Goal: Task Accomplishment & Management: Use online tool/utility

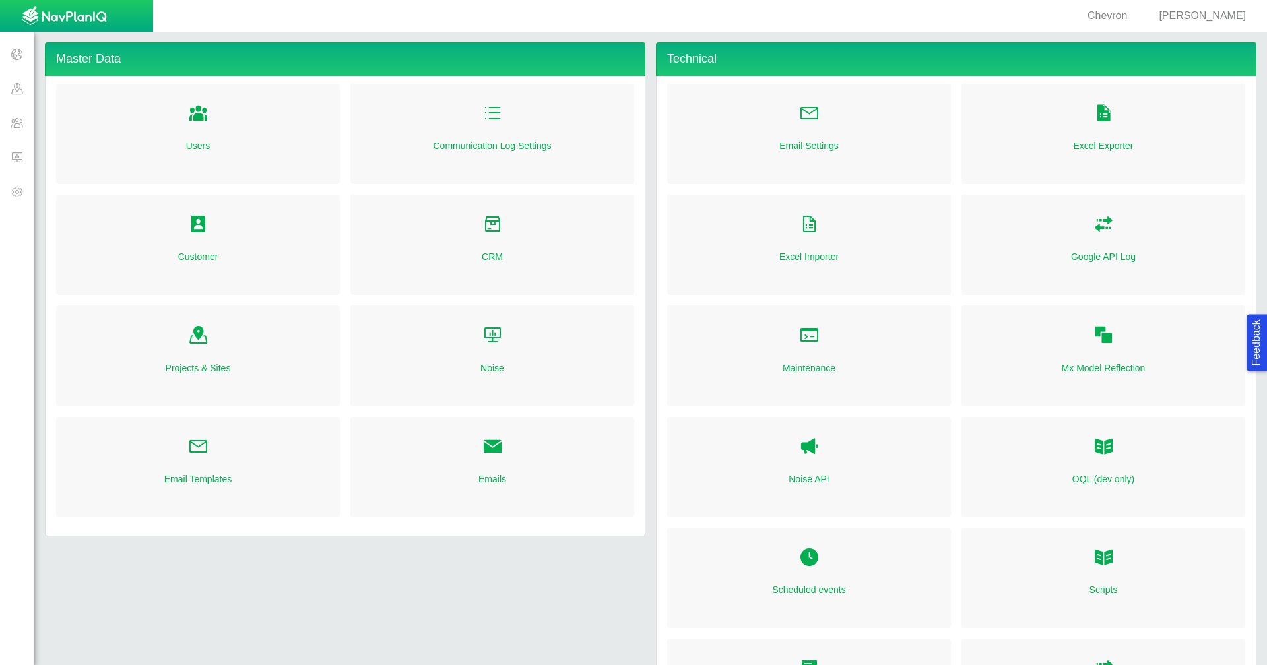
click at [15, 127] on span at bounding box center [17, 123] width 34 height 34
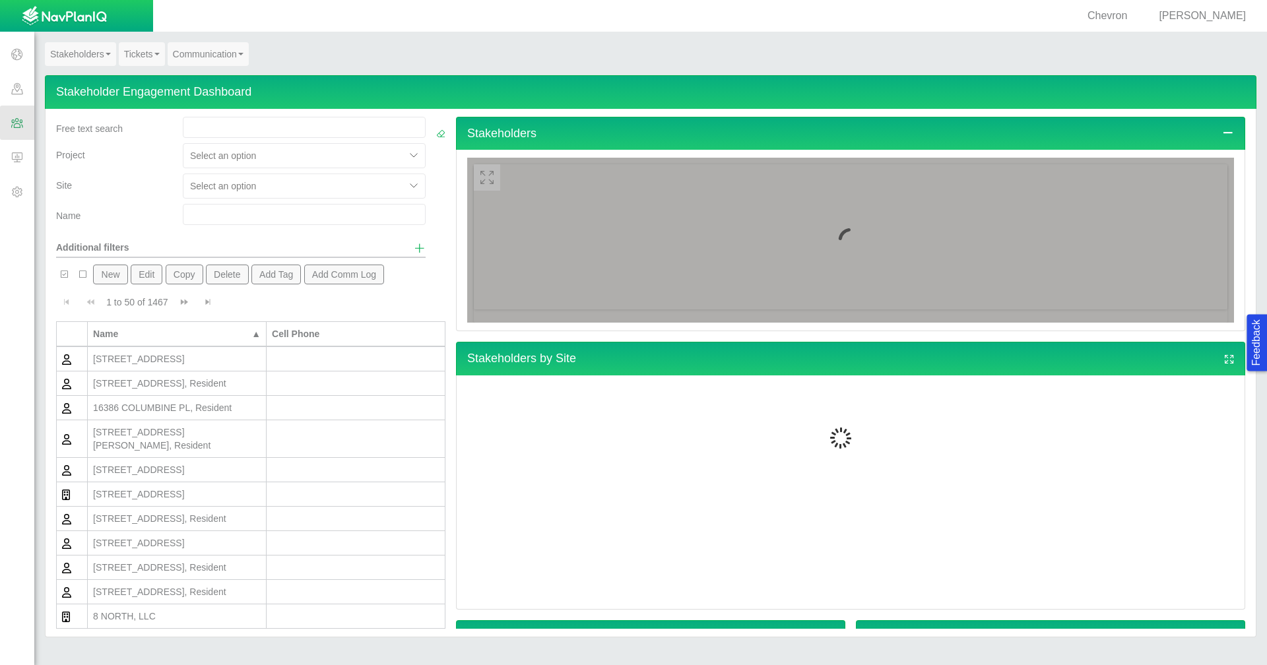
click at [145, 53] on link "Tickets" at bounding box center [142, 54] width 46 height 24
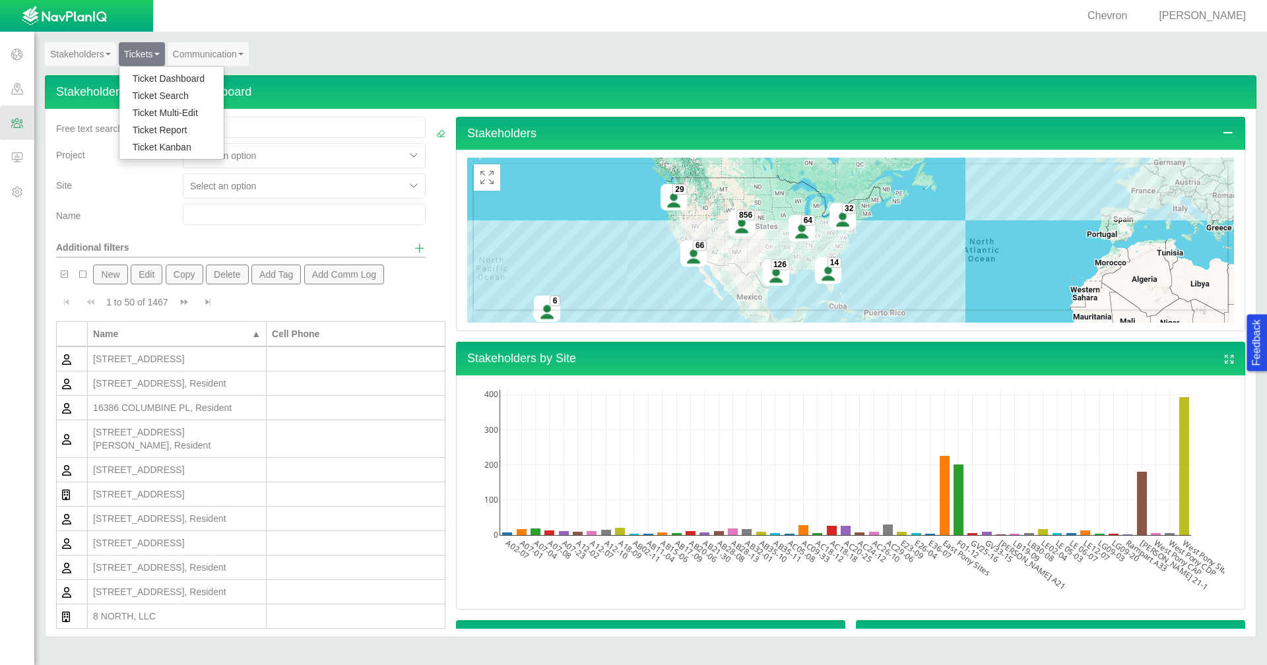
click at [149, 77] on link "Ticket Dashboard" at bounding box center [171, 78] width 104 height 17
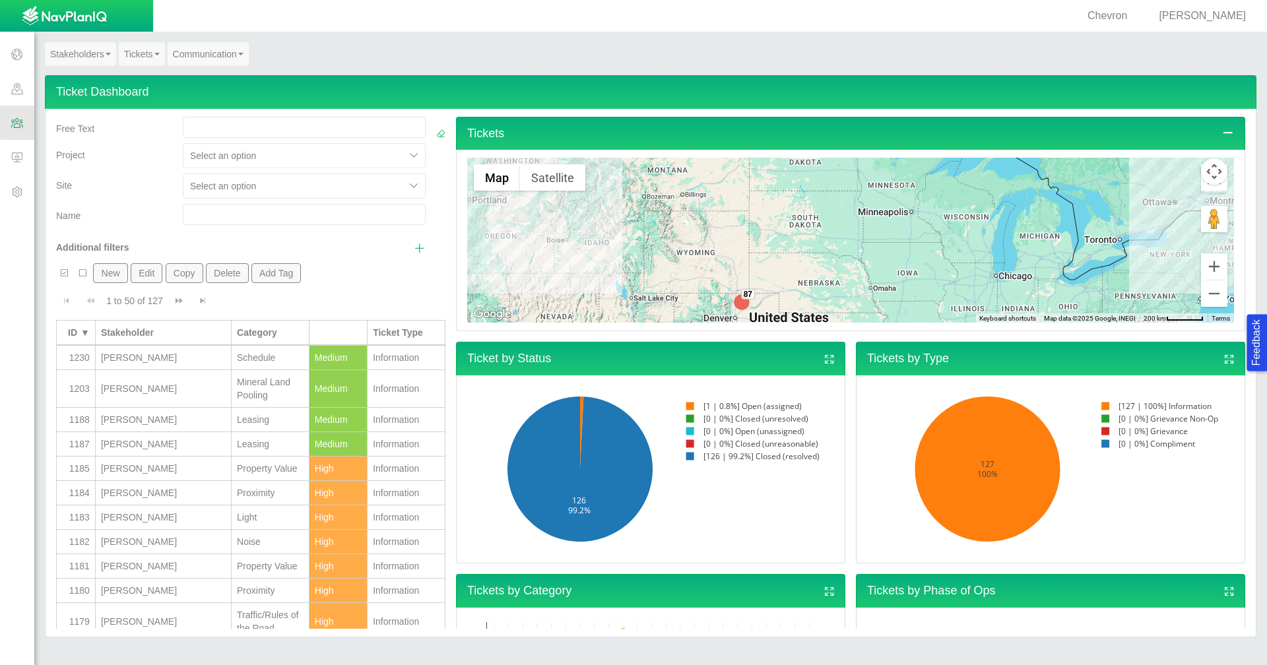
click at [414, 249] on span "Show additional filters" at bounding box center [420, 248] width 12 height 12
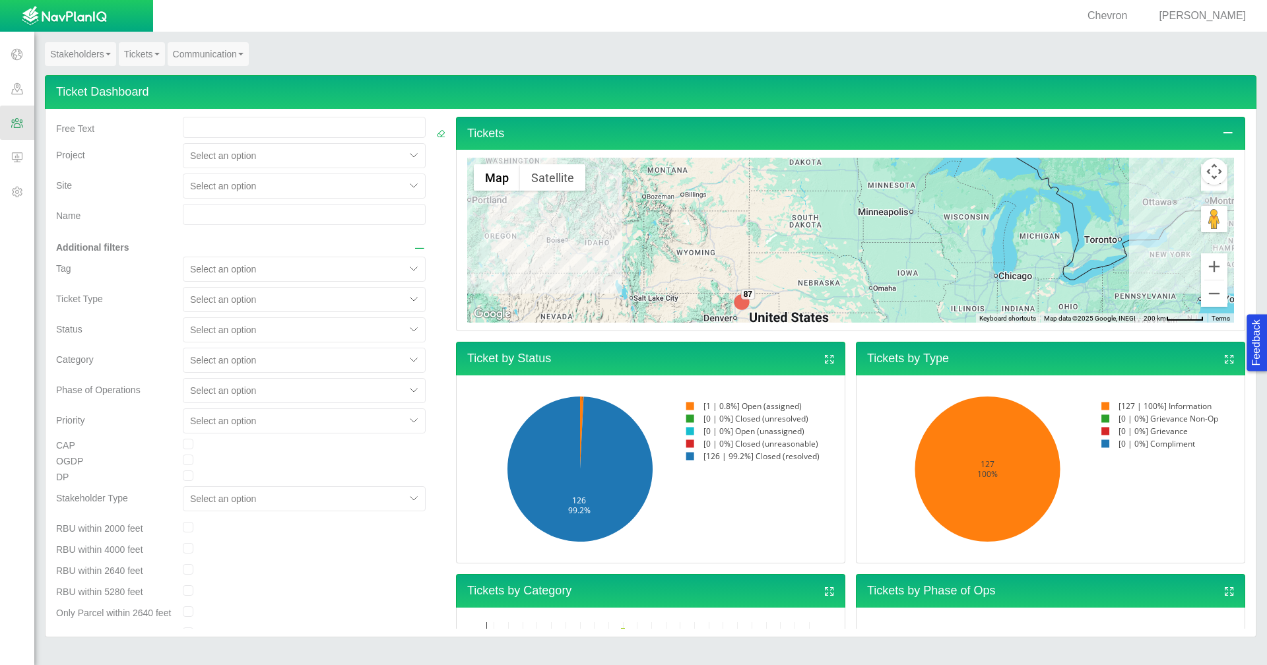
click at [381, 303] on div at bounding box center [294, 300] width 209 height 16
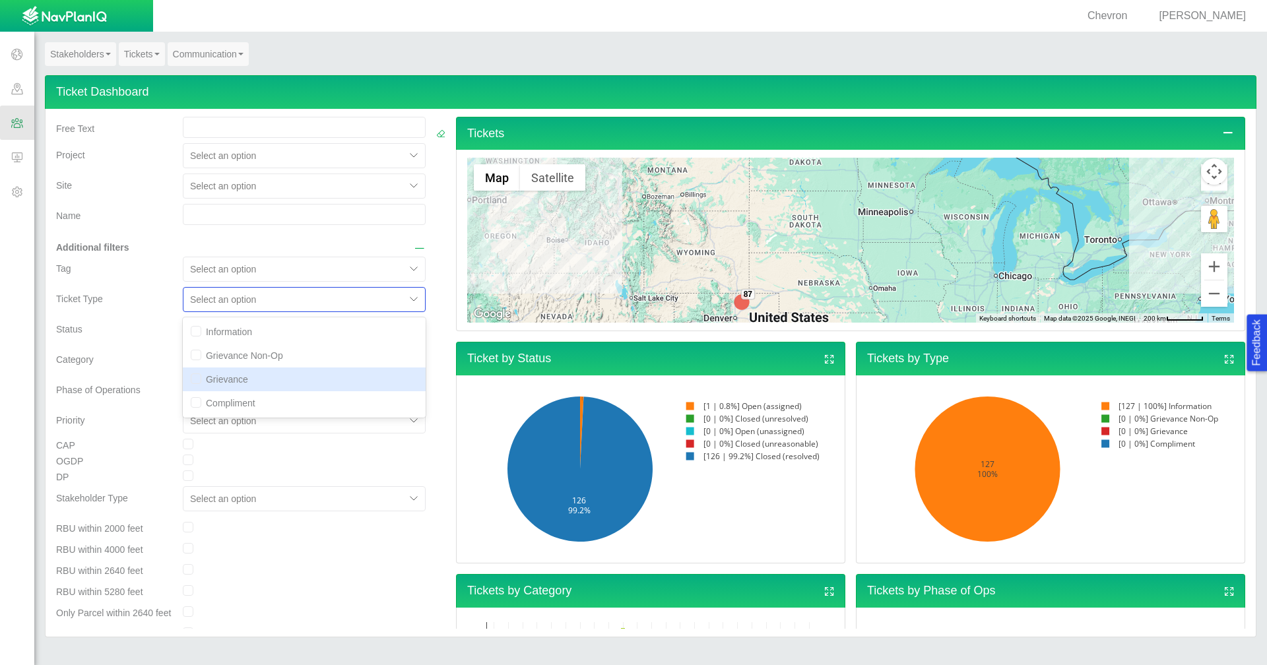
click at [276, 382] on div "Grievance" at bounding box center [304, 380] width 243 height 24
checkbox input "true"
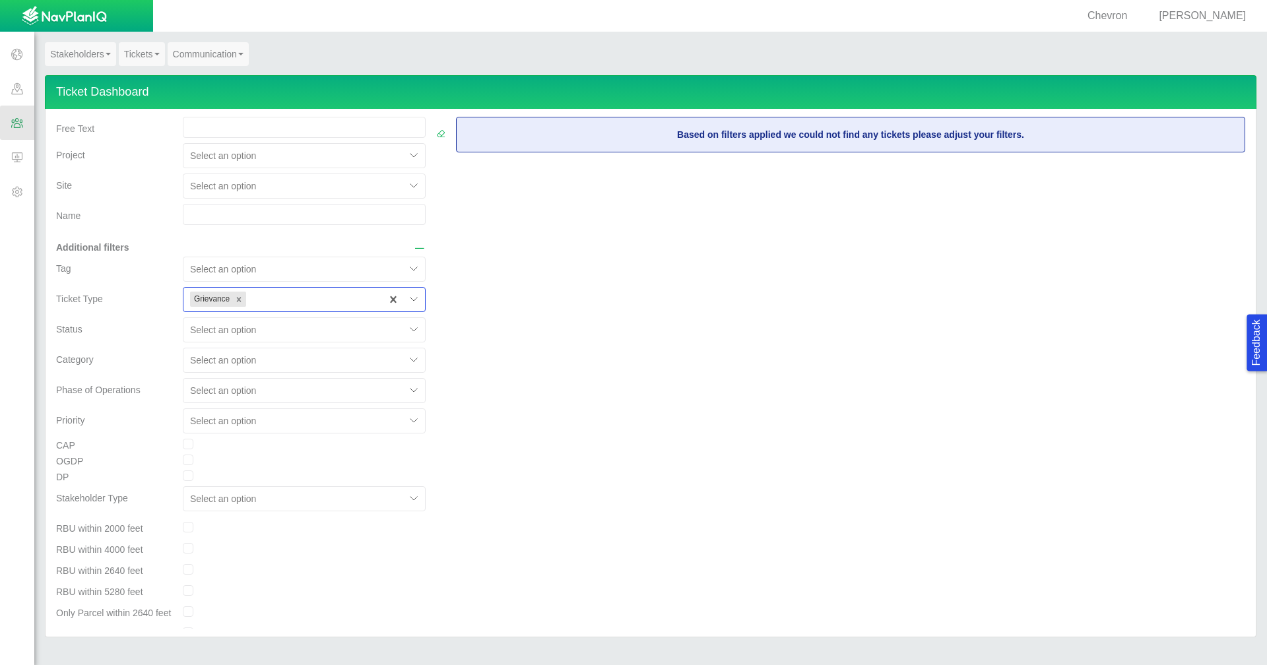
click at [405, 296] on div at bounding box center [415, 300] width 20 height 20
click at [263, 334] on div "Information" at bounding box center [304, 332] width 243 height 24
checkbox input "true"
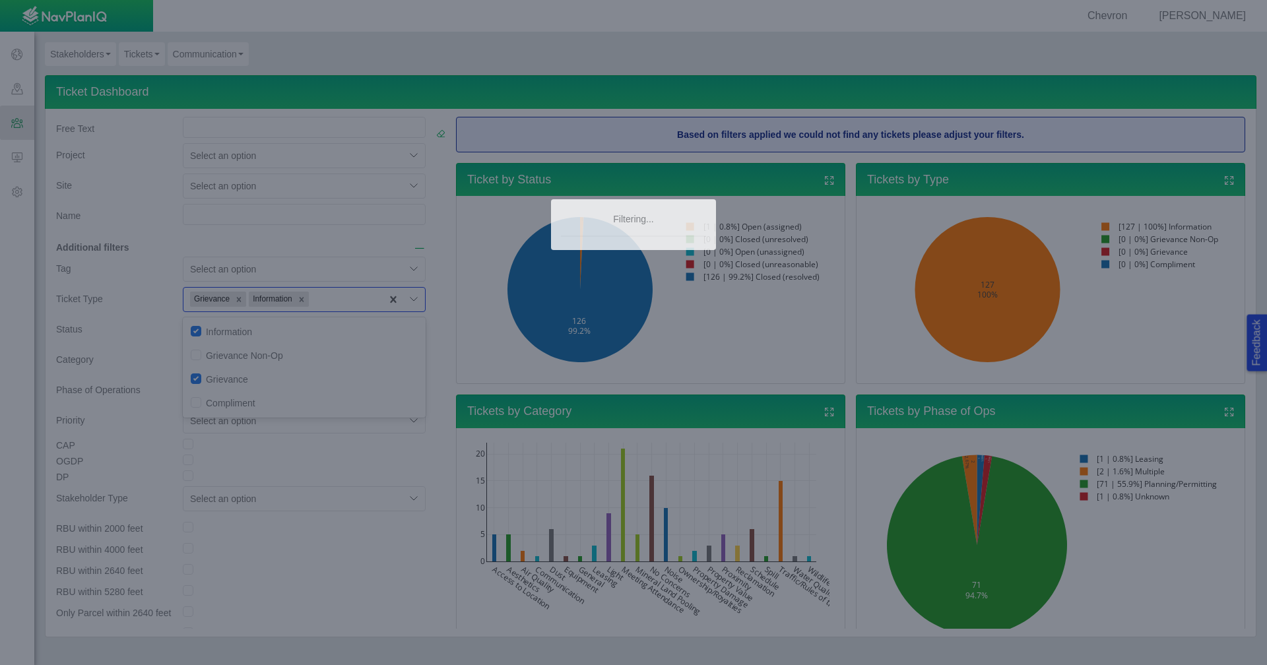
click at [236, 302] on div at bounding box center [633, 332] width 1267 height 665
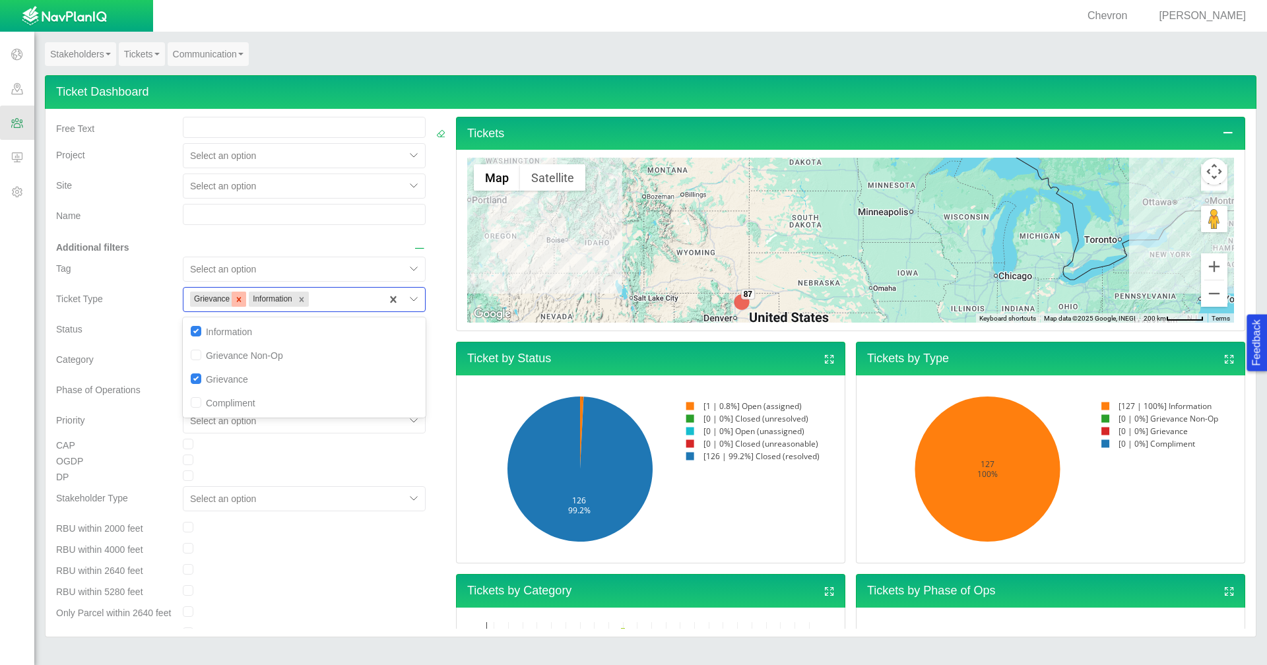
click at [236, 301] on icon "Remove Grievance" at bounding box center [238, 299] width 9 height 9
checkbox input "false"
click at [131, 349] on div "Category" at bounding box center [114, 357] width 116 height 18
click at [245, 300] on div "Remove Information" at bounding box center [242, 299] width 15 height 15
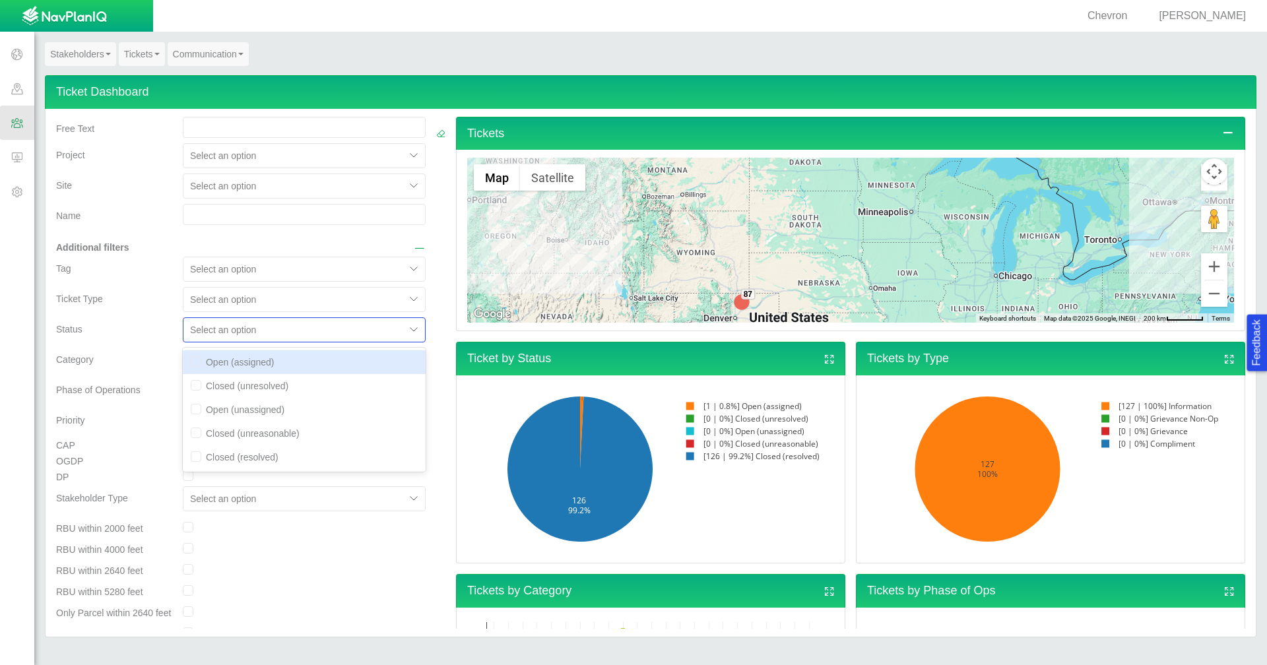
click at [407, 328] on div at bounding box center [415, 330] width 20 height 20
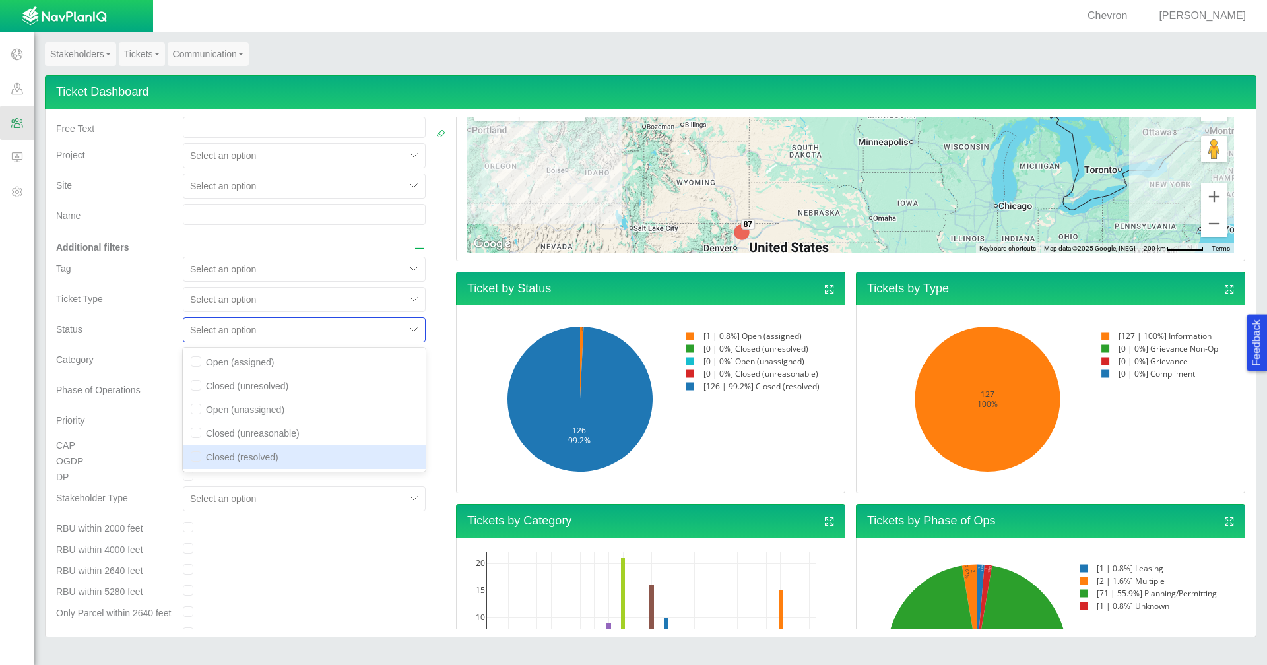
scroll to position [132, 0]
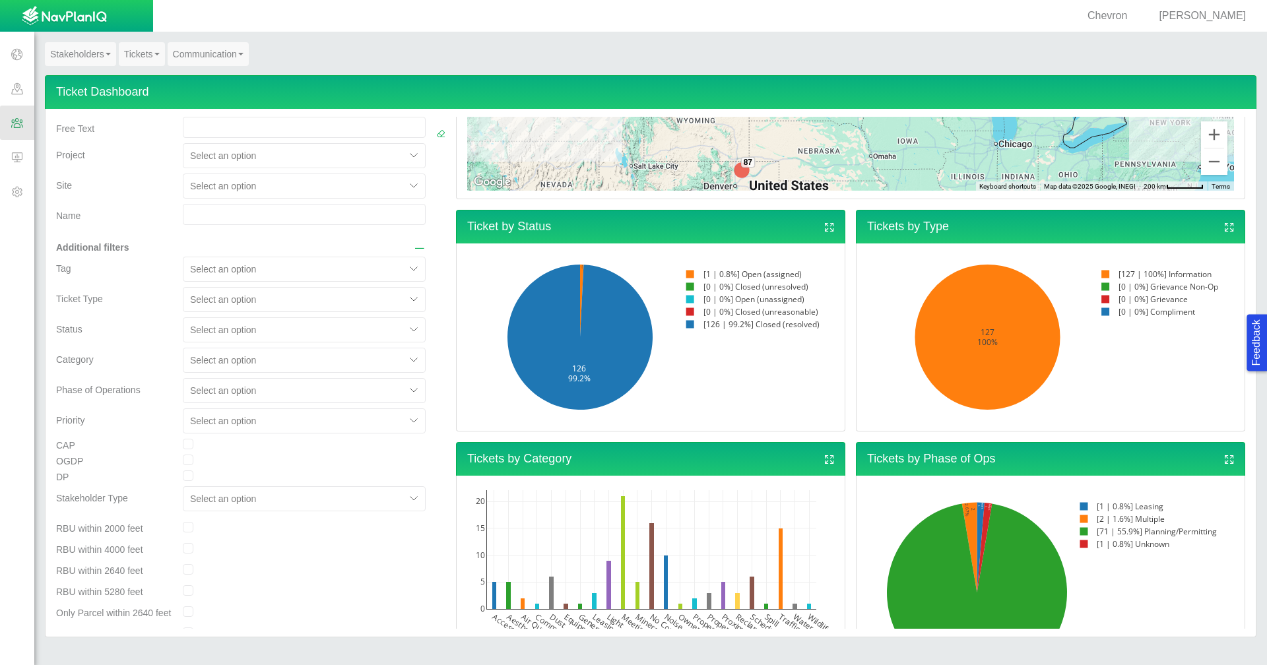
click at [1206, 15] on span "[PERSON_NAME]" at bounding box center [1202, 15] width 87 height 11
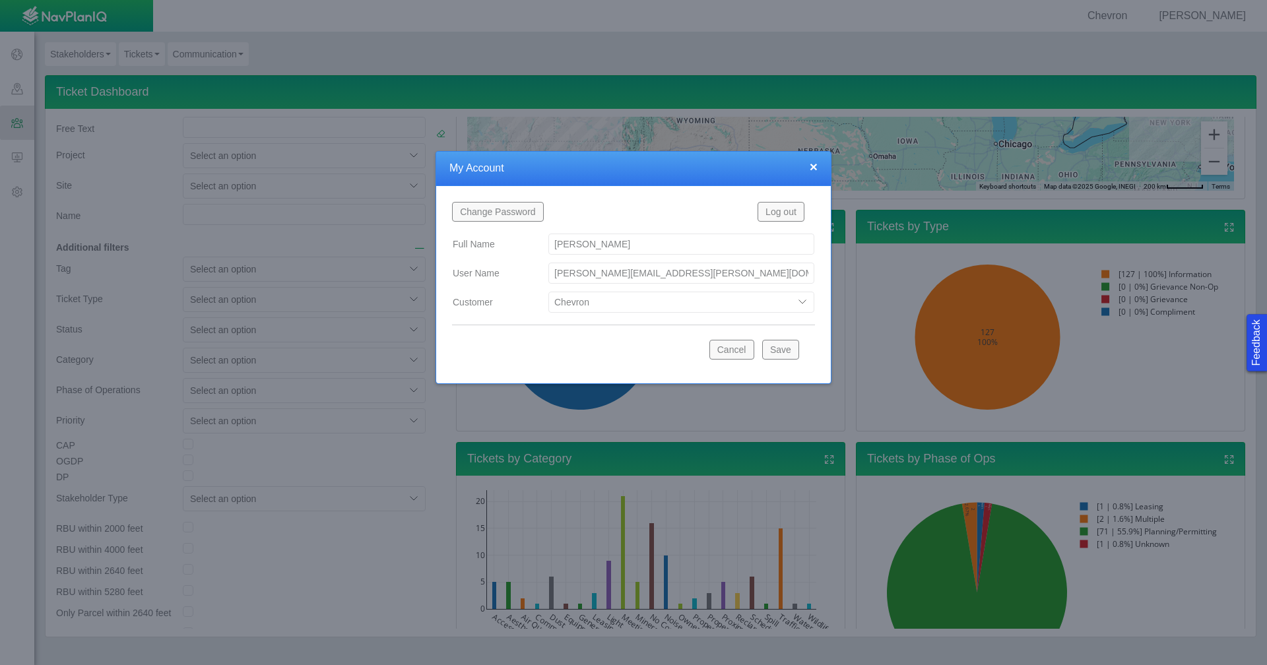
click at [798, 303] on select "Bison Blue Green Solutions Chevron Civitas Koloma Oxy PDC/Chevron Prairie OC Re…" at bounding box center [681, 302] width 266 height 21
click at [548, 292] on select "Bison Blue Green Solutions Chevron Civitas Koloma Oxy PDC/Chevron Prairie OC Re…" at bounding box center [681, 302] width 266 height 21
select select "42784196460033009"
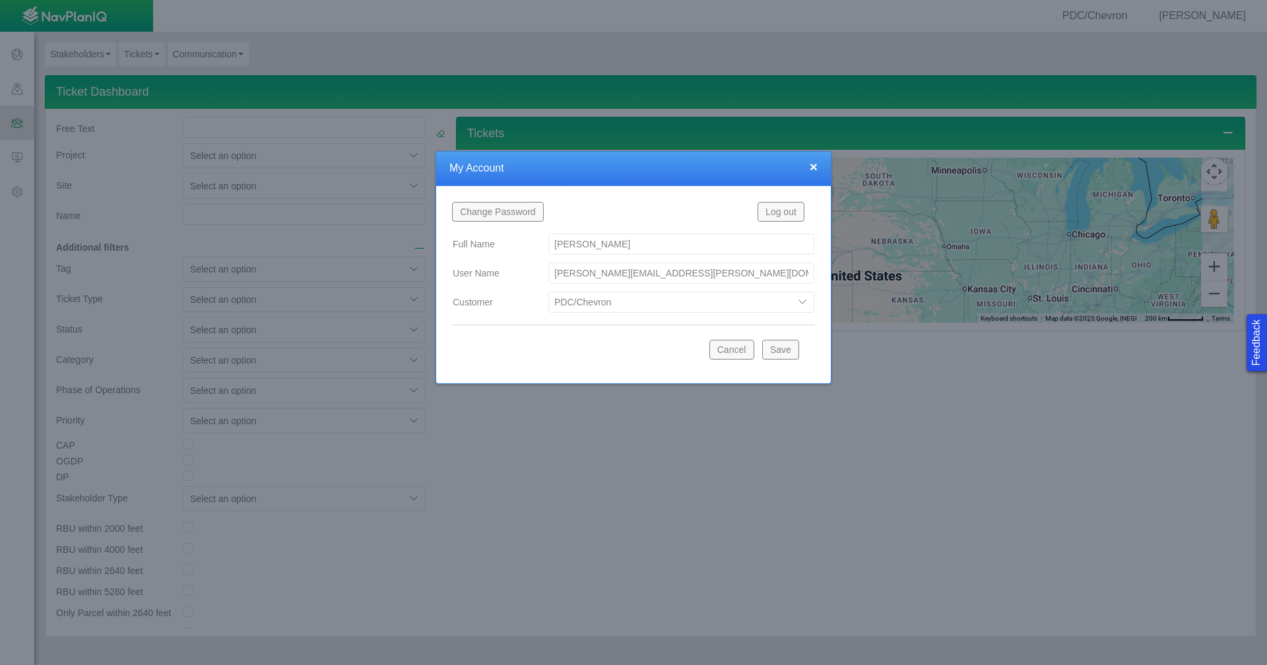
scroll to position [0, 0]
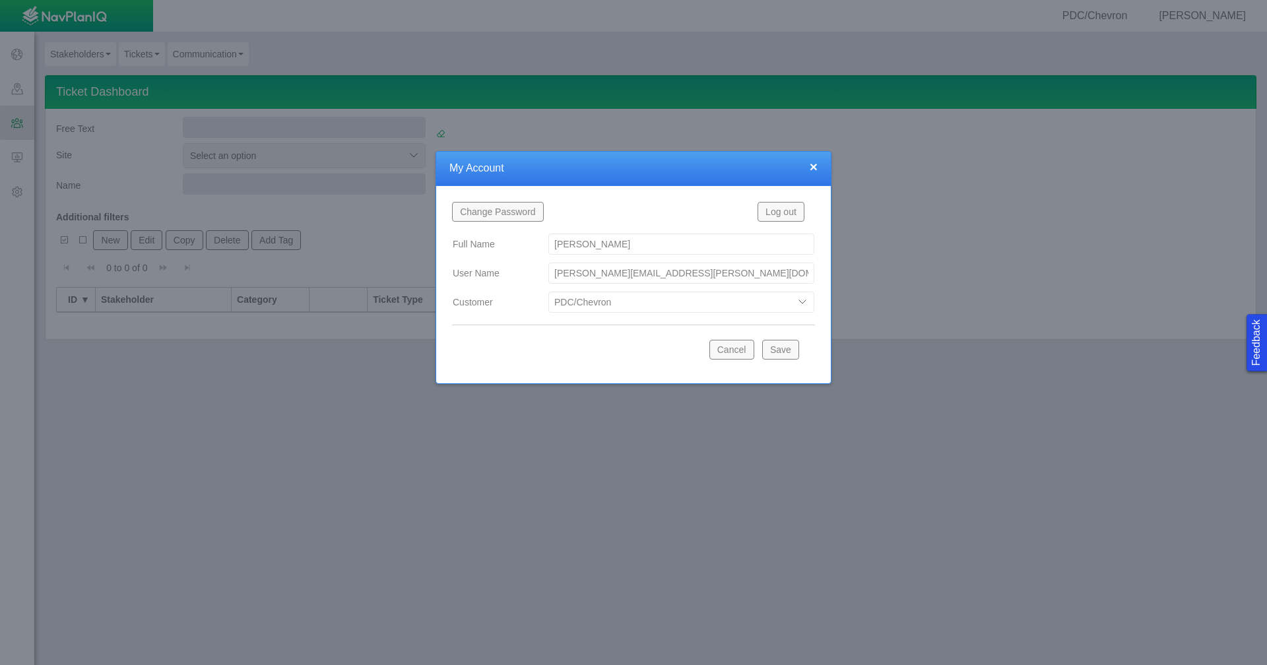
click at [783, 353] on button "Save" at bounding box center [780, 350] width 37 height 20
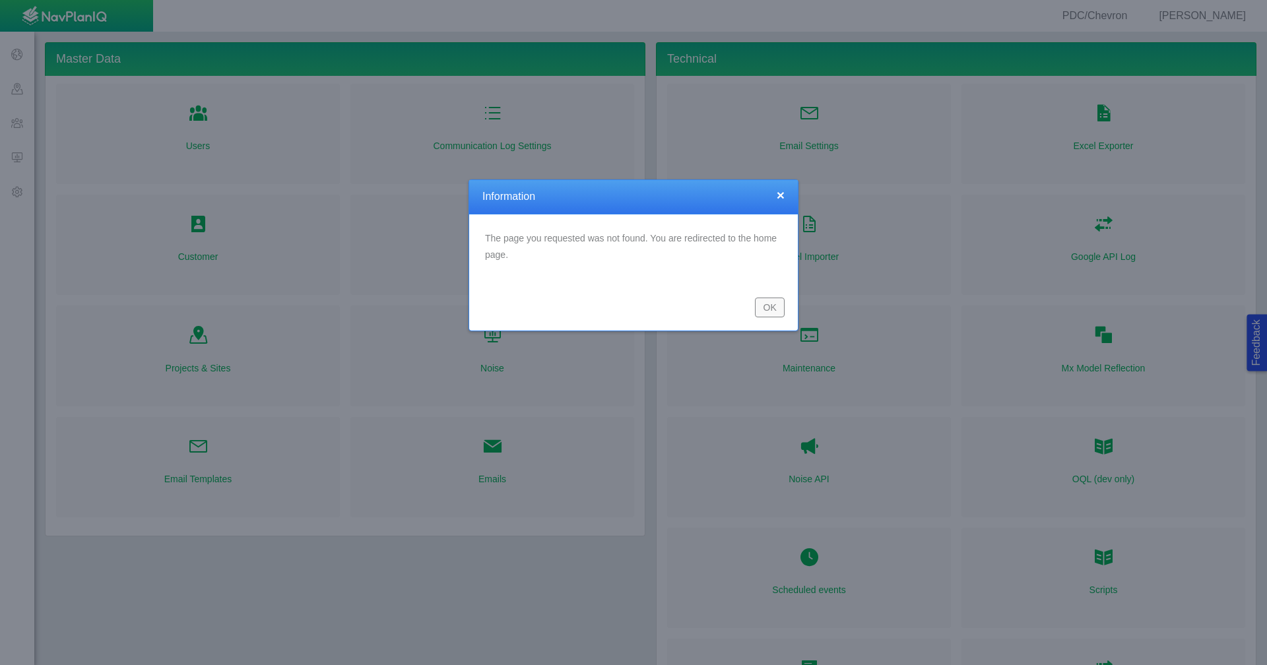
click at [769, 306] on button "OK" at bounding box center [770, 308] width 30 height 20
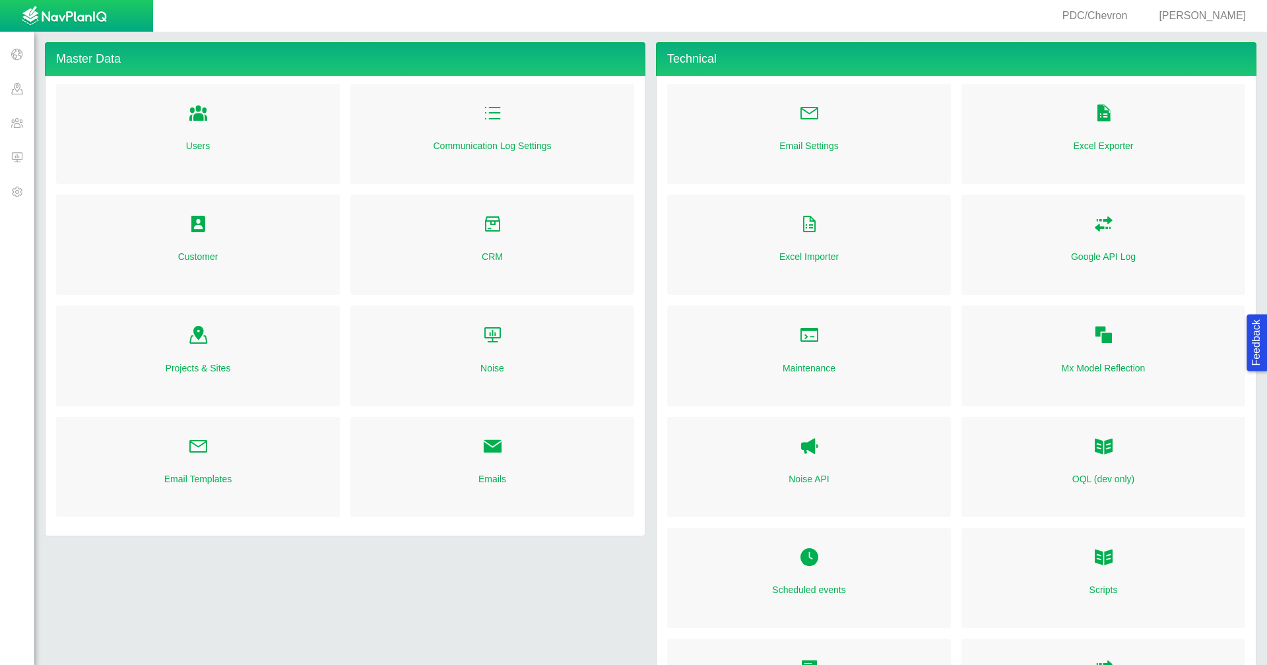
click at [16, 122] on span at bounding box center [17, 123] width 34 height 34
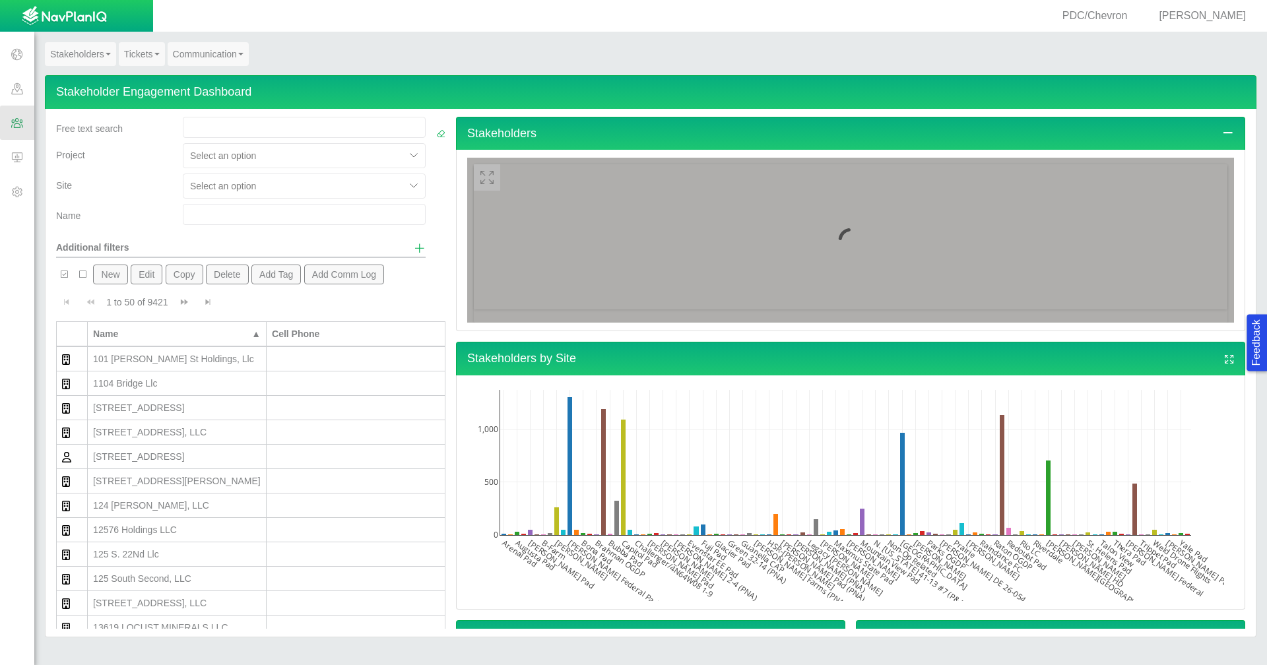
click at [142, 58] on link "Tickets" at bounding box center [142, 54] width 46 height 24
click at [141, 77] on link "Ticket Dashboard" at bounding box center [171, 78] width 104 height 17
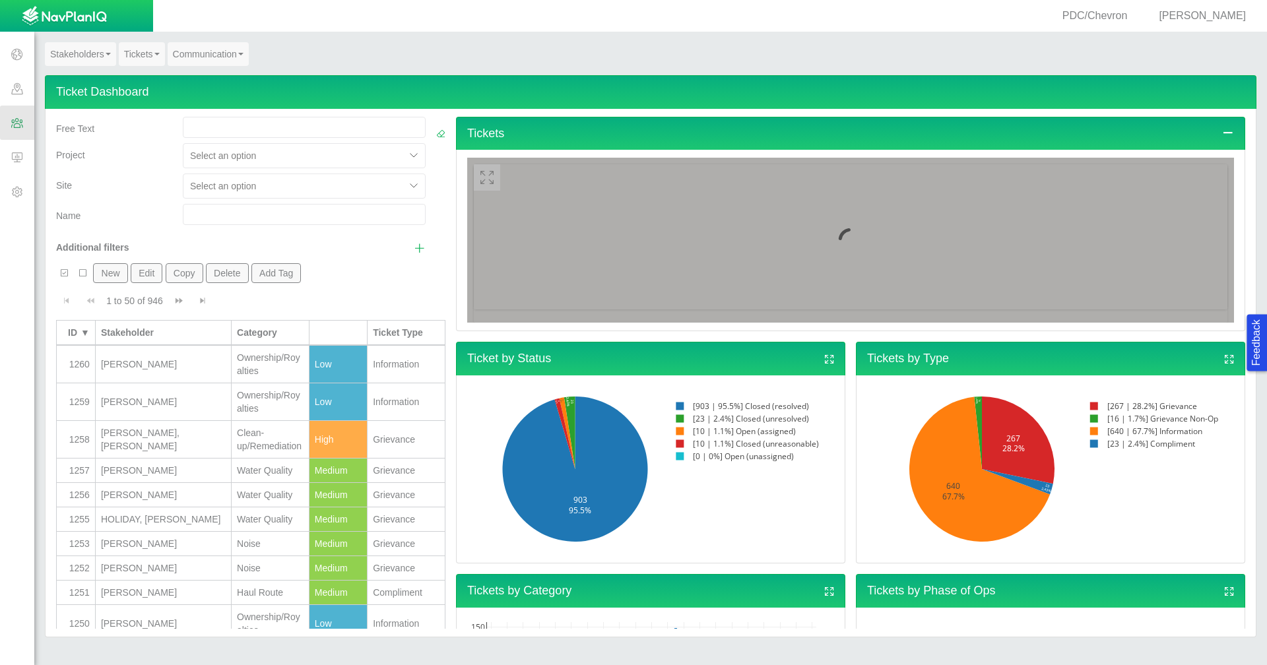
click at [414, 245] on span "Show additional filters" at bounding box center [420, 248] width 12 height 12
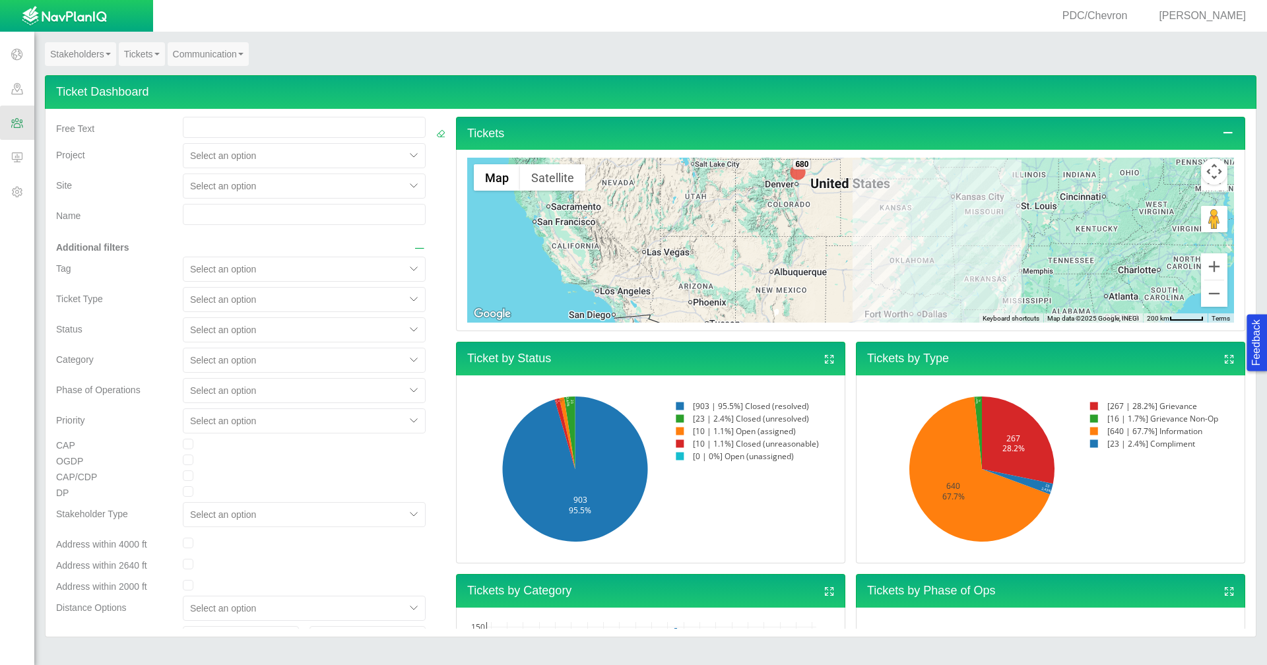
click at [405, 300] on div at bounding box center [415, 300] width 20 height 20
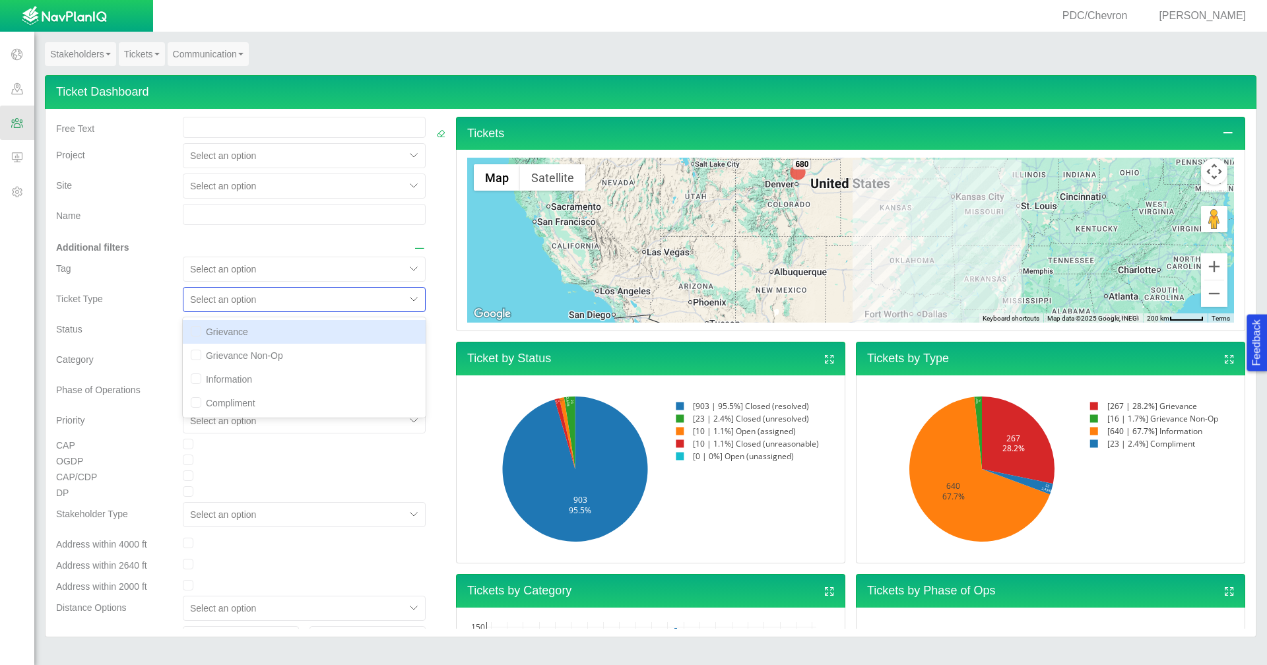
click at [325, 333] on div "Grievance" at bounding box center [304, 332] width 243 height 24
checkbox input "true"
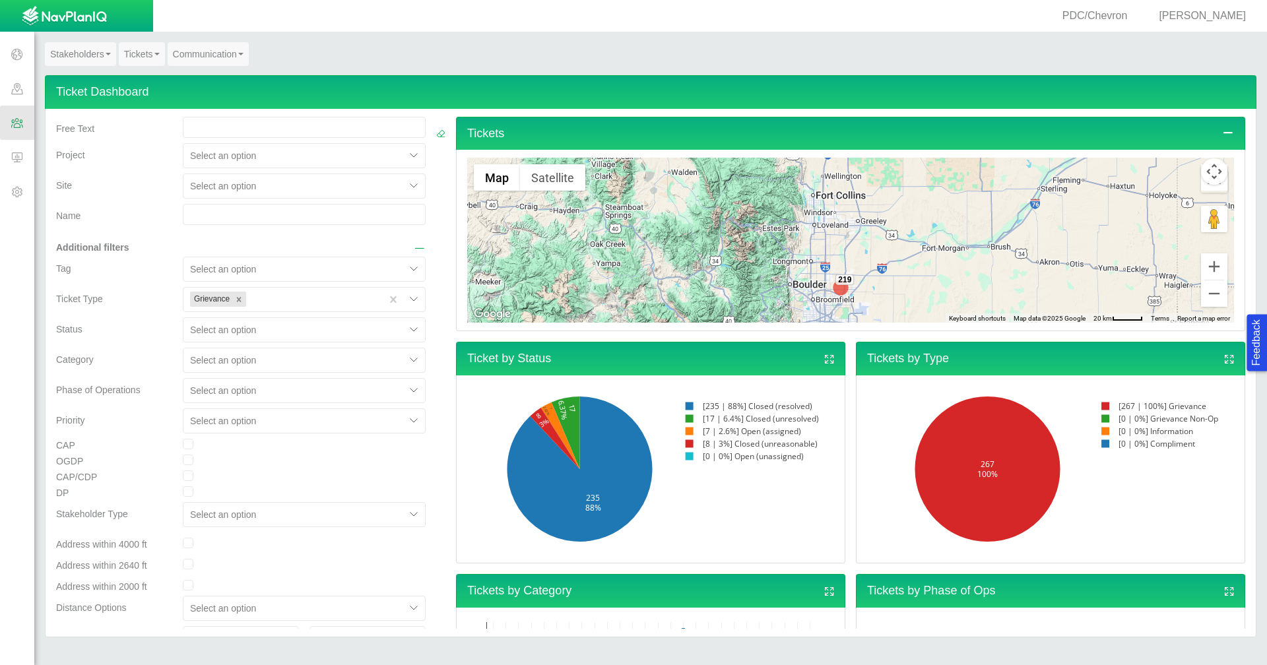
click at [273, 304] on div at bounding box center [312, 300] width 126 height 16
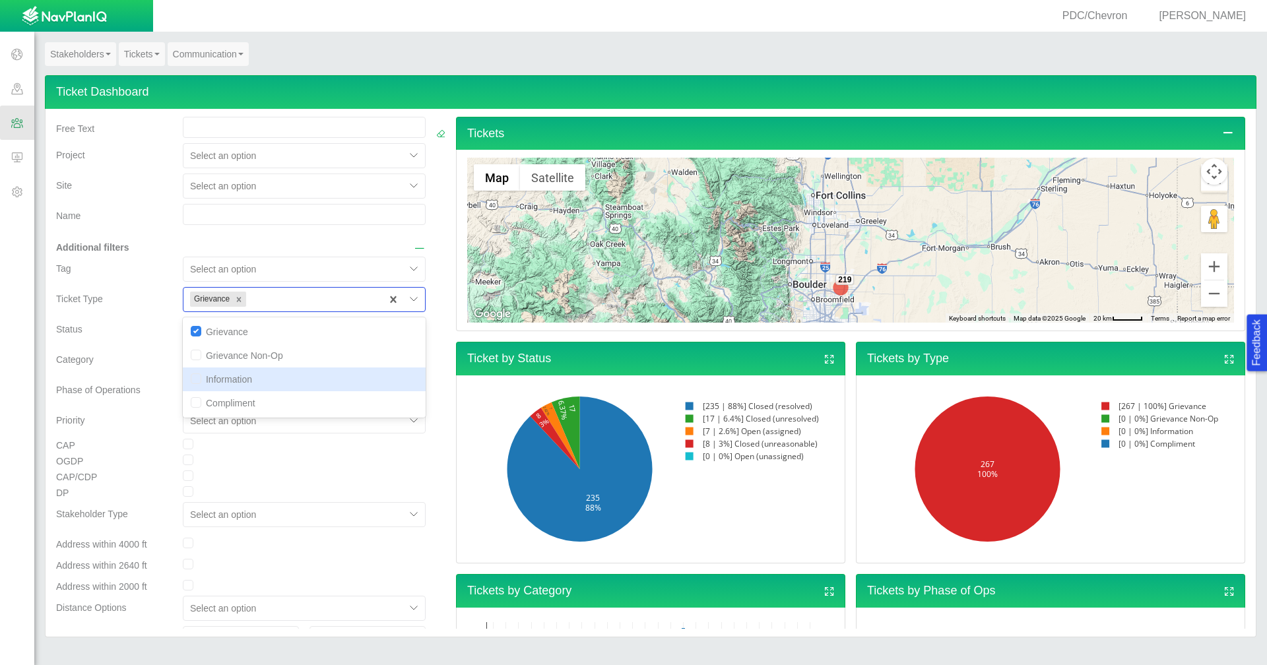
click at [257, 381] on div "Information" at bounding box center [304, 380] width 243 height 24
checkbox input "true"
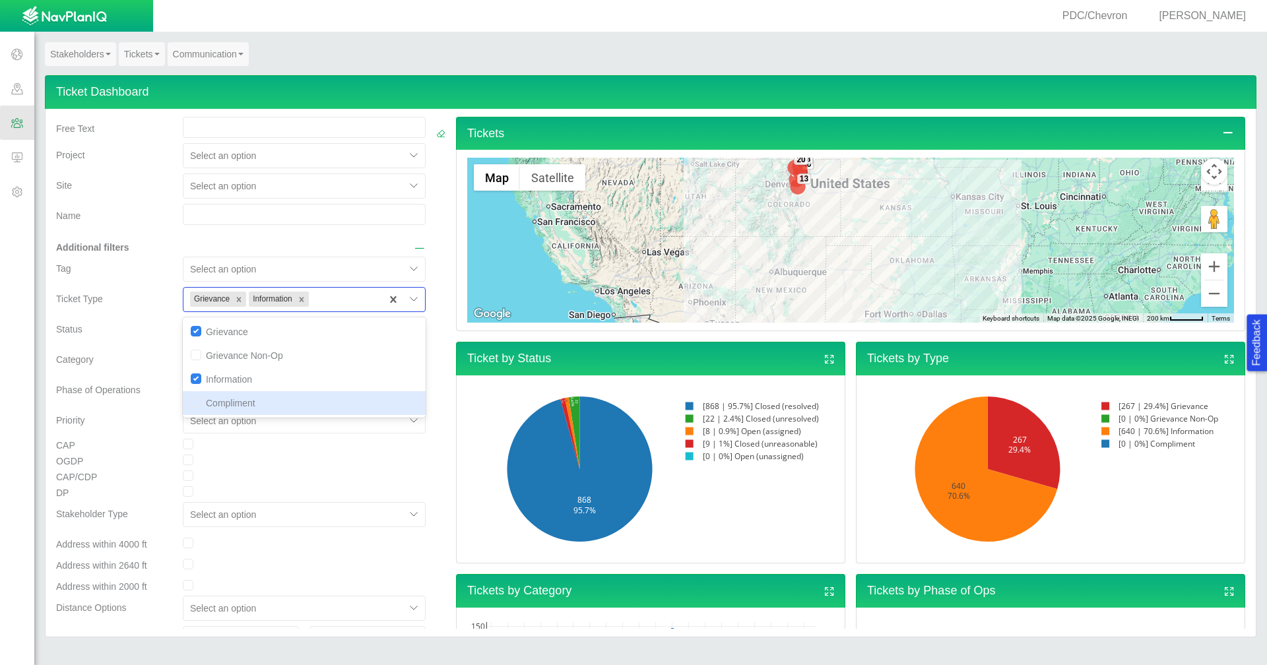
click at [321, 470] on div at bounding box center [304, 475] width 263 height 11
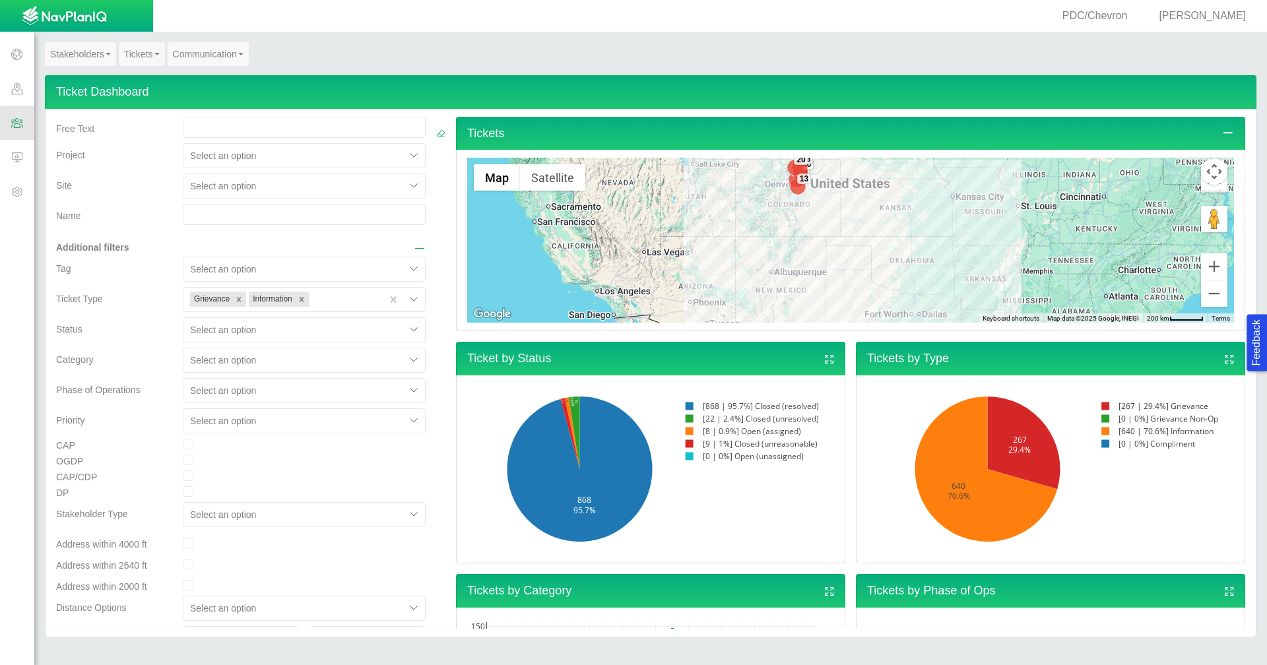
click at [310, 334] on div at bounding box center [294, 330] width 209 height 16
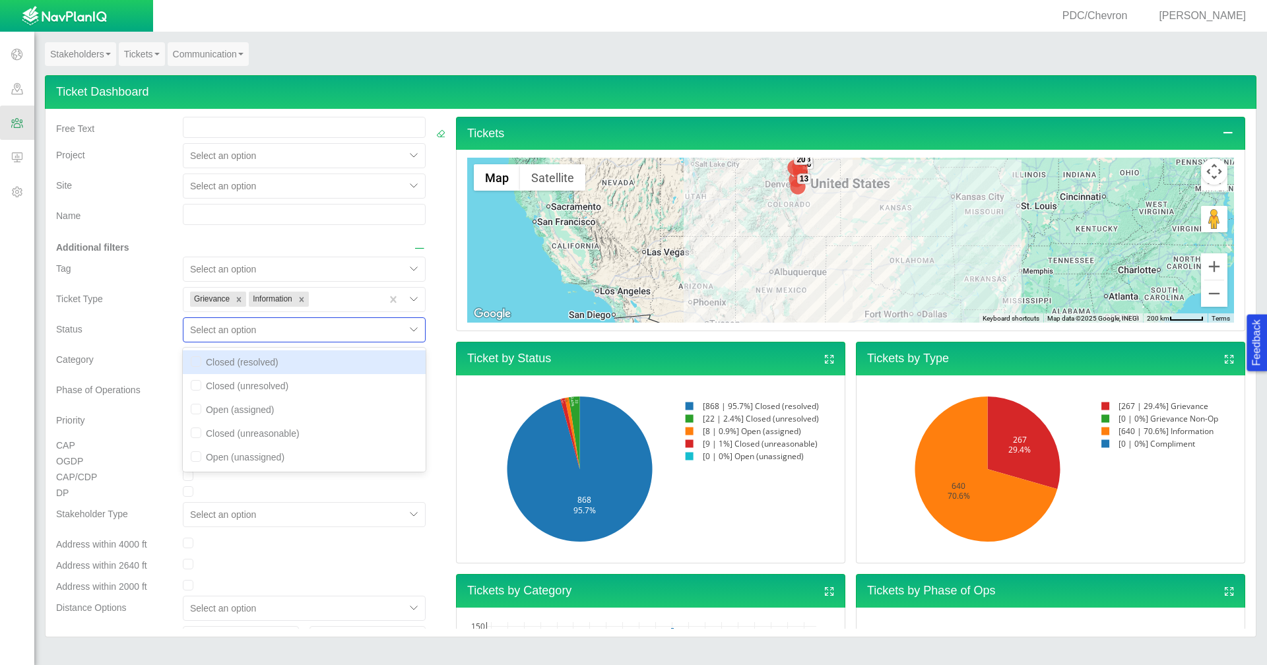
click at [282, 362] on div "Closed (resolved)" at bounding box center [304, 362] width 243 height 24
checkbox input "true"
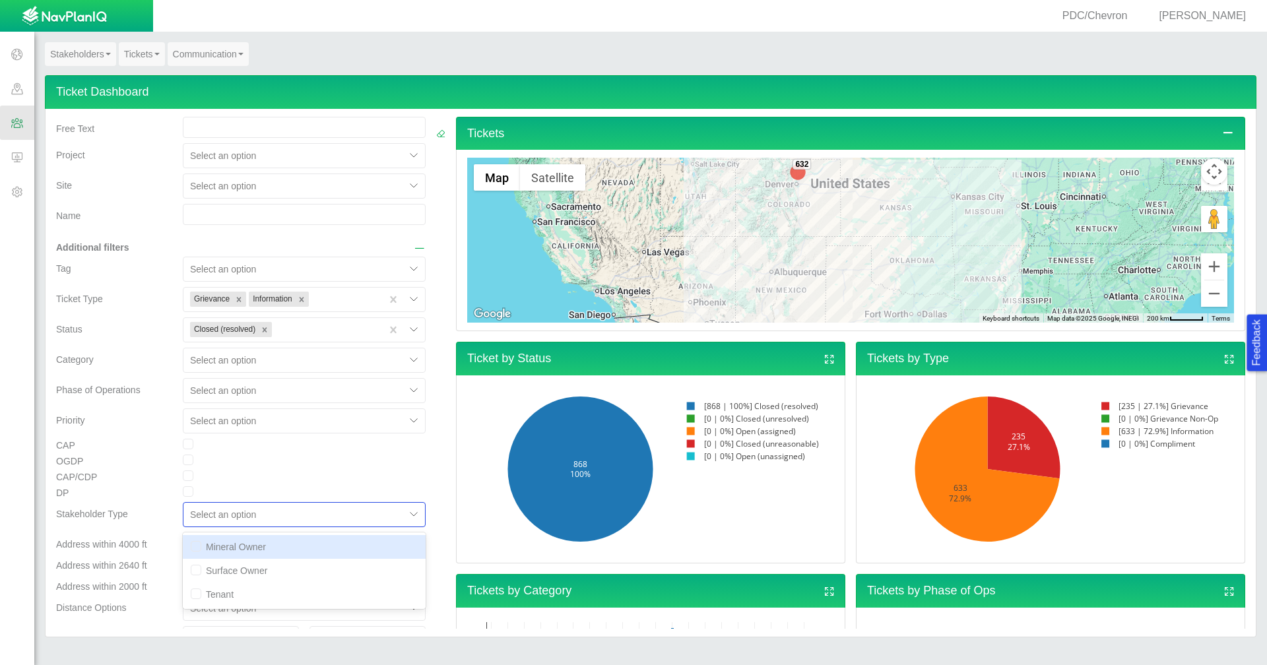
click at [381, 524] on div "Tag Select an option Ticket Type Grievance Information Status Closed (resolved)…" at bounding box center [241, 481] width 370 height 449
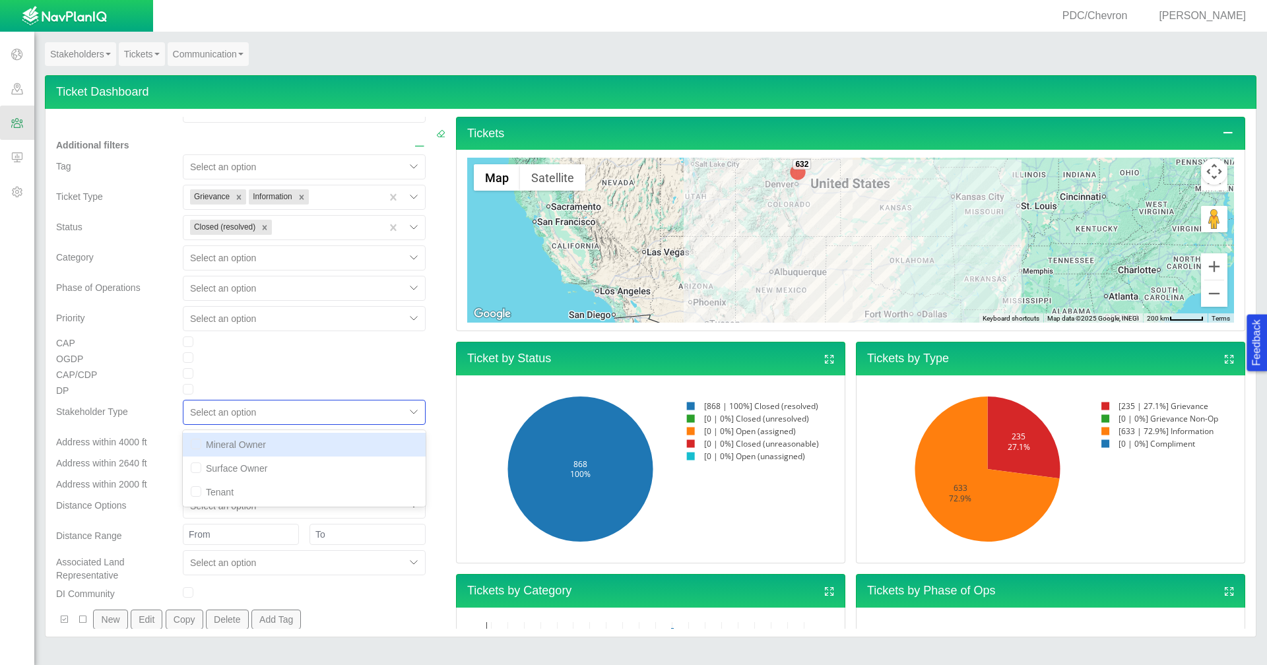
click at [276, 375] on div at bounding box center [304, 373] width 263 height 11
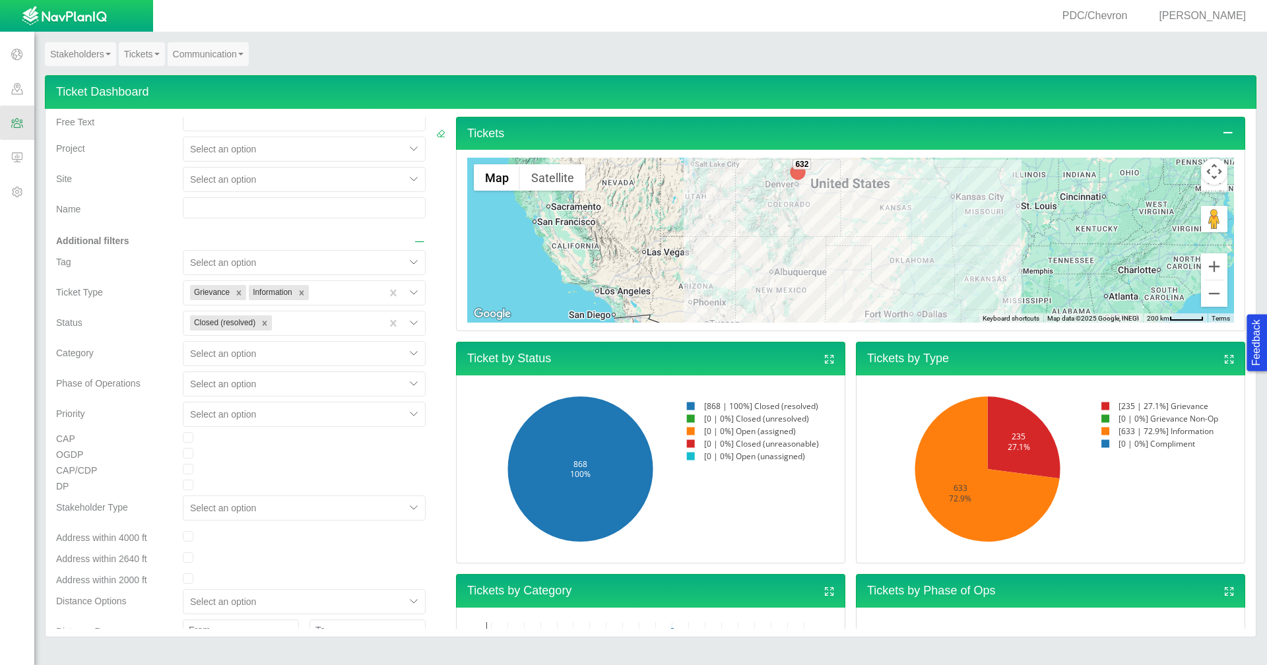
scroll to position [0, 0]
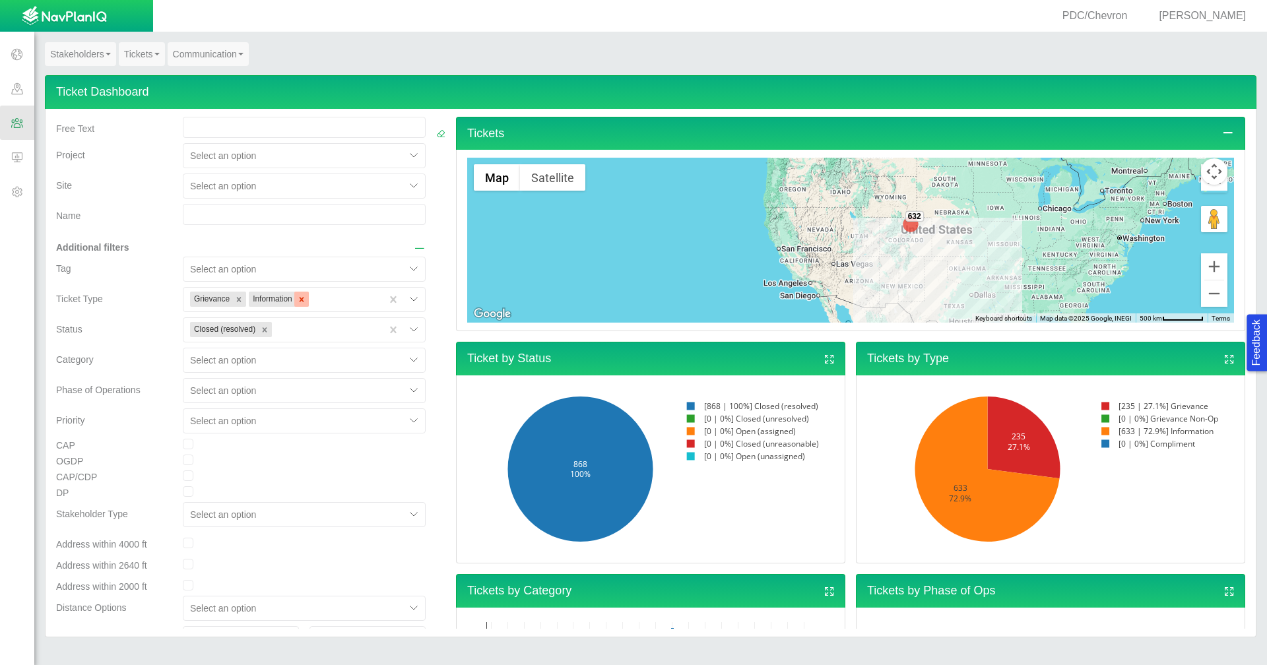
click at [300, 304] on icon "Remove Information" at bounding box center [301, 299] width 9 height 9
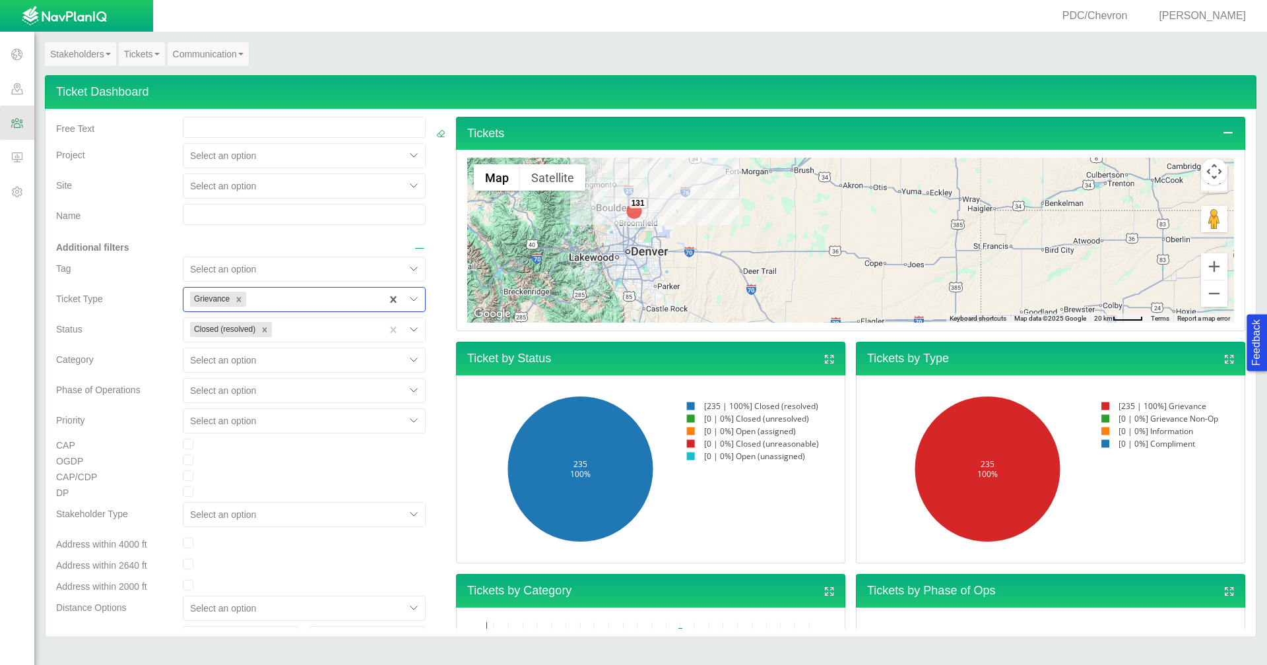
click at [676, 206] on div "131 62" at bounding box center [850, 240] width 767 height 165
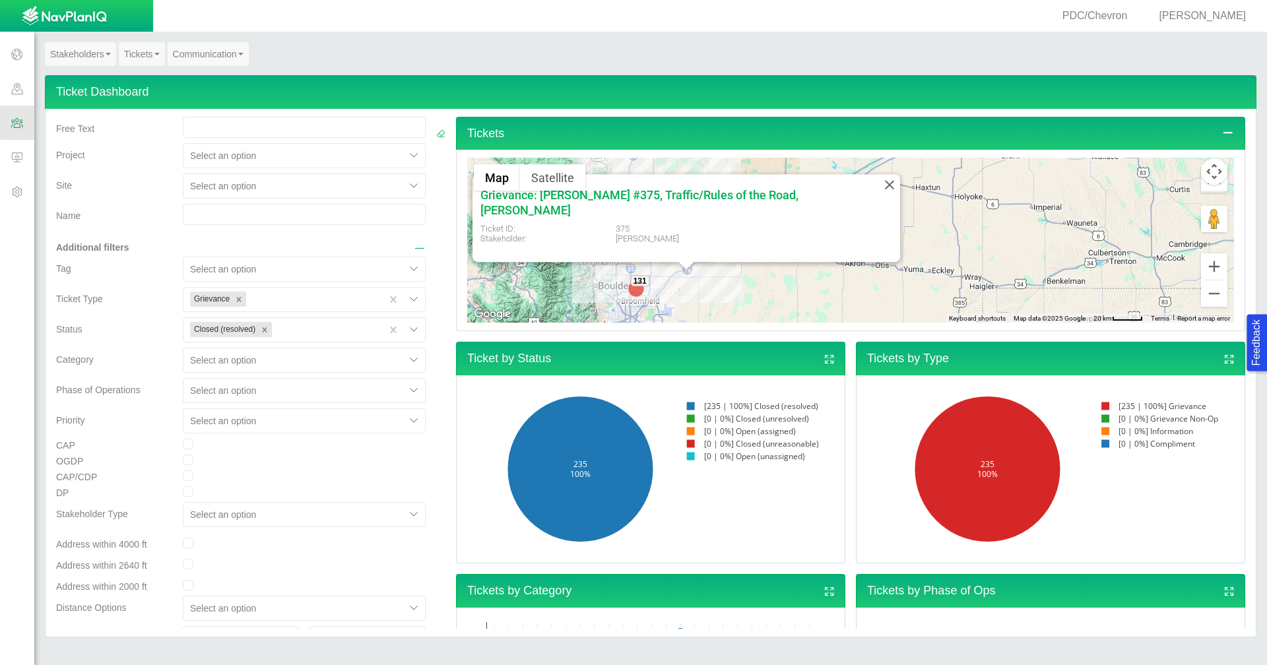
click at [138, 53] on link "Tickets" at bounding box center [142, 54] width 46 height 24
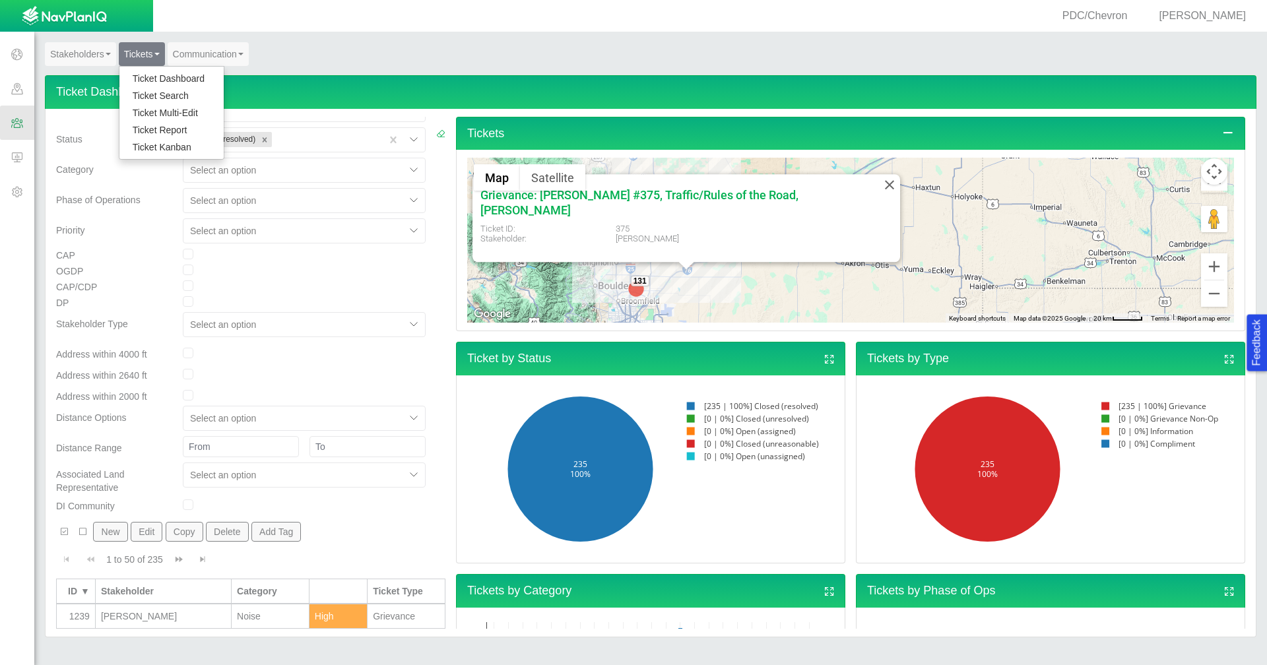
scroll to position [198, 0]
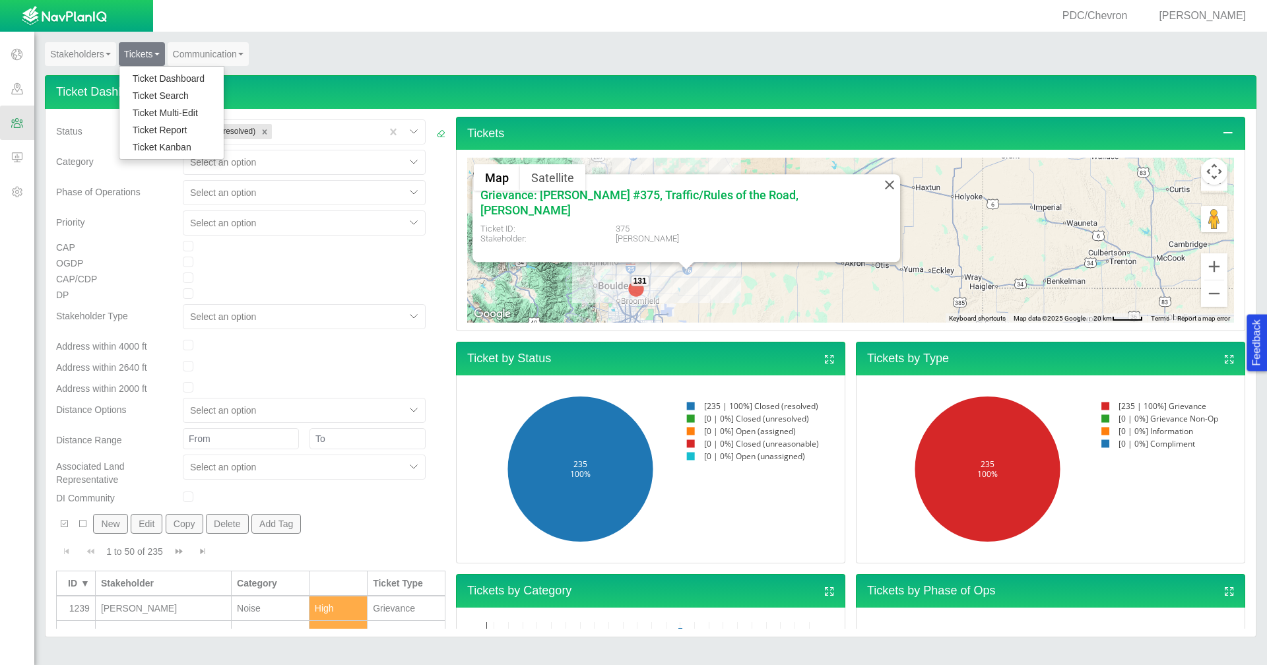
click at [110, 523] on button "New" at bounding box center [110, 524] width 34 height 20
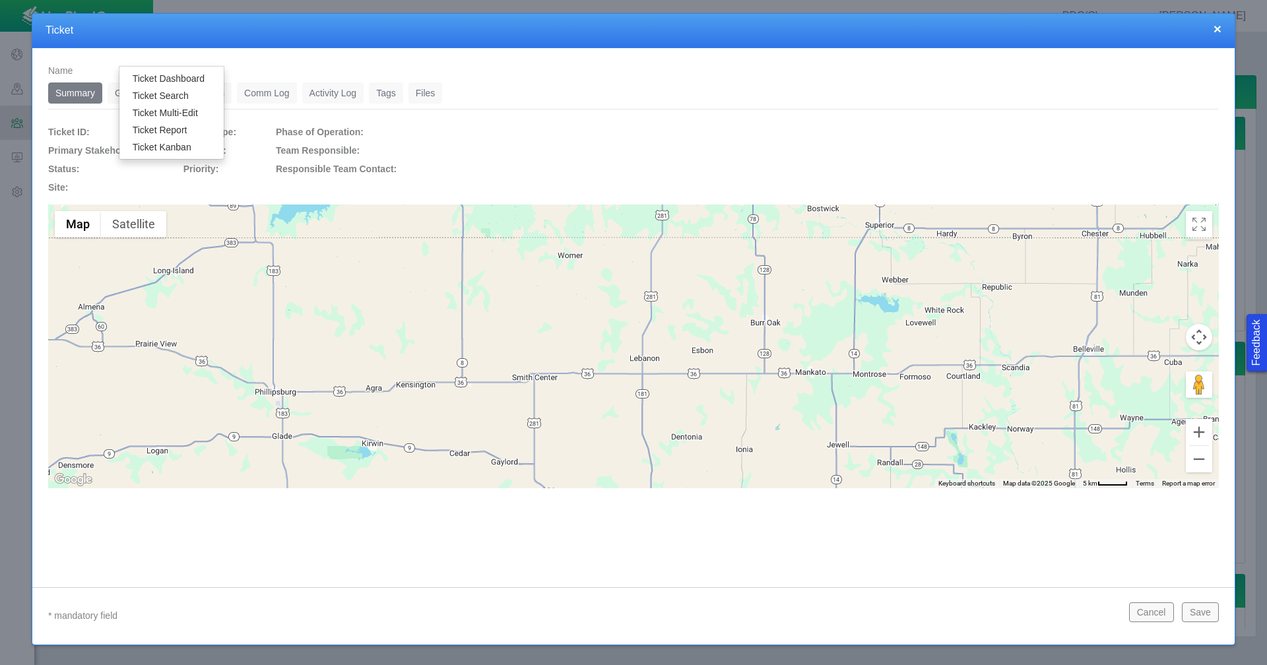
click at [570, 124] on div at bounding box center [813, 129] width 812 height 18
click at [124, 96] on link "General" at bounding box center [132, 92] width 48 height 21
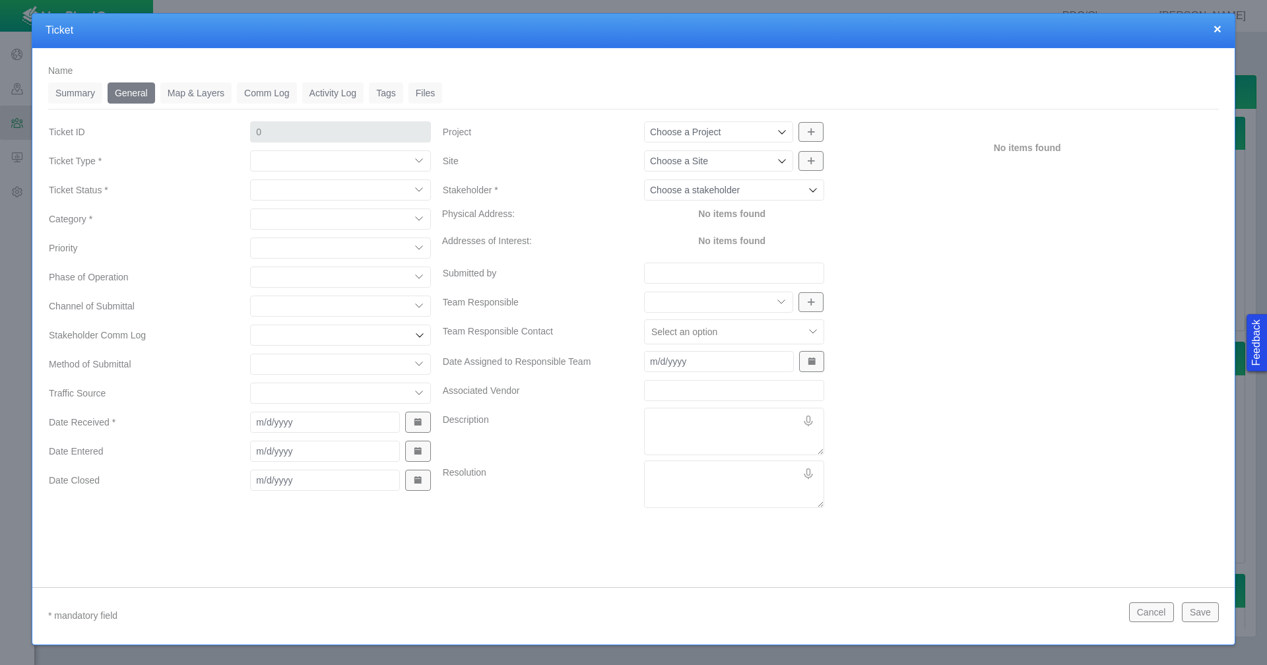
click at [1217, 24] on button "×" at bounding box center [1217, 29] width 8 height 14
